Goal: Task Accomplishment & Management: Complete application form

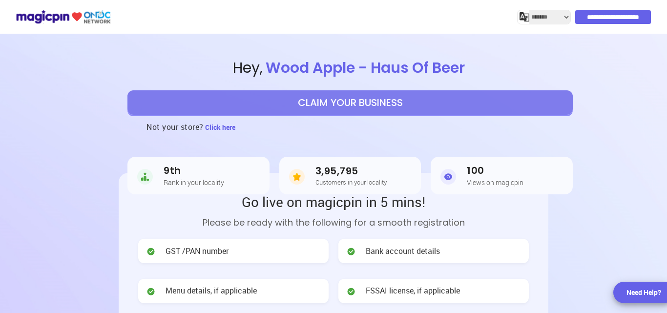
select select "*******"
click at [355, 102] on button "CLAIM YOUR BUSINESS" at bounding box center [349, 102] width 445 height 24
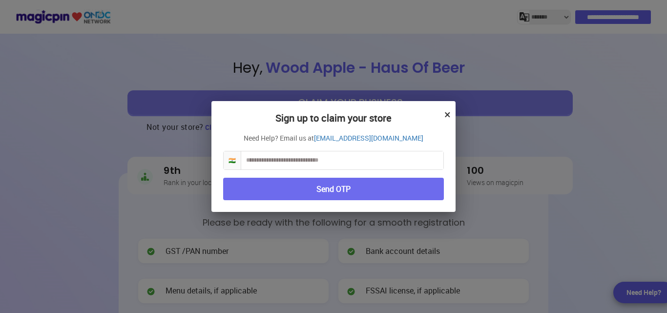
click at [319, 164] on input "text" at bounding box center [342, 160] width 202 height 18
type input "**********"
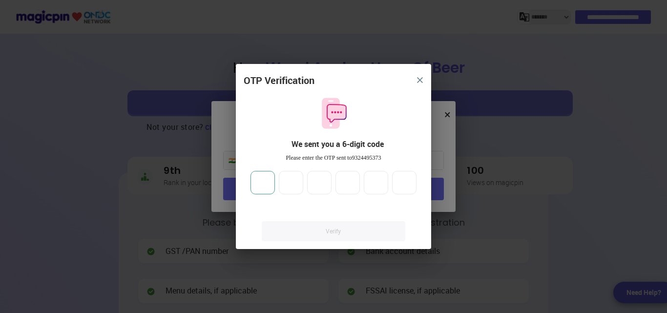
click at [265, 179] on input "number" at bounding box center [262, 182] width 24 height 23
type input "*"
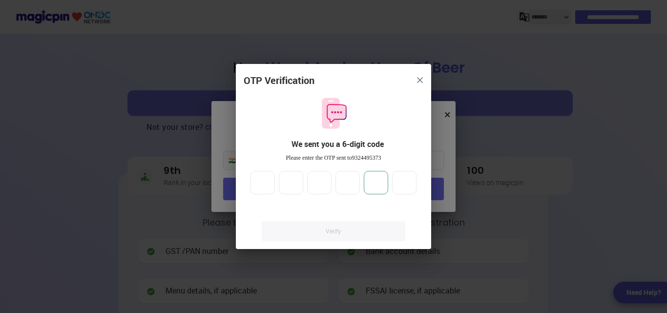
type input "*"
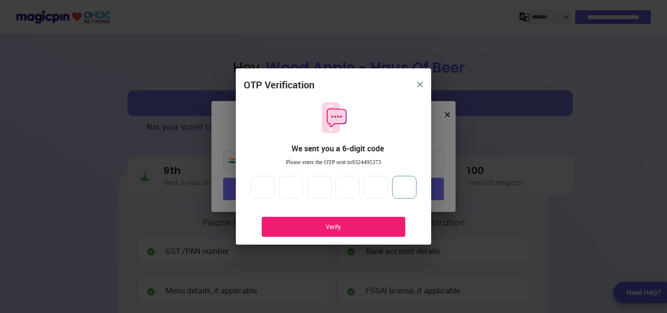
type input "*"
click at [310, 222] on div "Verify" at bounding box center [334, 227] width 144 height 20
click at [416, 85] on button "close" at bounding box center [420, 85] width 18 height 18
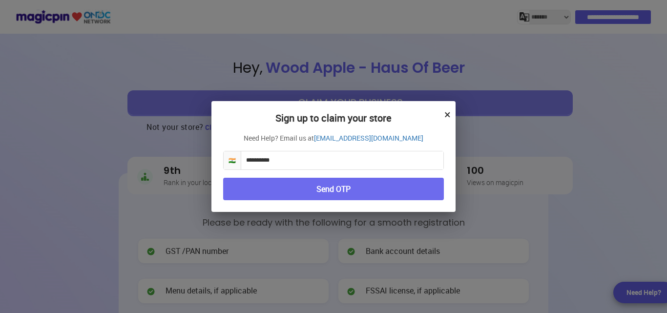
click at [445, 120] on button "×" at bounding box center [447, 114] width 6 height 17
